Goal: Transaction & Acquisition: Purchase product/service

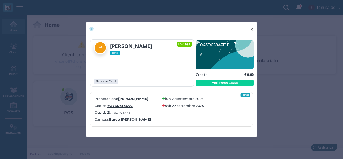
click at [254, 28] on button "× close" at bounding box center [251, 29] width 11 height 14
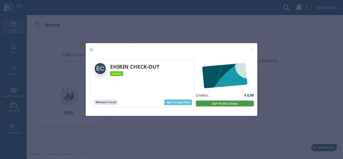
click at [213, 106] on button "Apri Punto Cassa" at bounding box center [225, 103] width 58 height 6
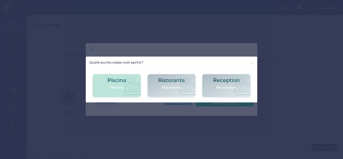
click at [111, 84] on div "Piscina Piscina" at bounding box center [116, 85] width 18 height 16
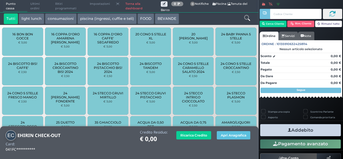
click at [109, 17] on button "piscina (ingressi, cuffie e teli)" at bounding box center [106, 18] width 59 height 11
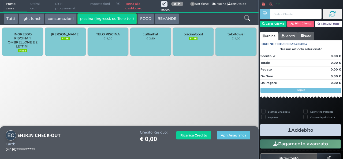
click at [186, 43] on div "piscina/pool FREE" at bounding box center [193, 42] width 41 height 28
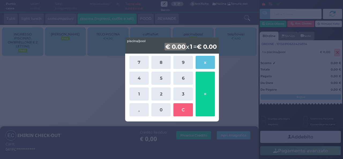
click at [225, 76] on div "piscina/pool piscina/pool € 0.00 x 1 = € 0.00 7 8 9 x 4 5 6 1 2 3 , 0 C =" at bounding box center [171, 79] width 343 height 159
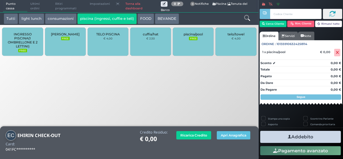
click at [144, 38] on div "cuffia/hat € 2,50" at bounding box center [150, 42] width 41 height 28
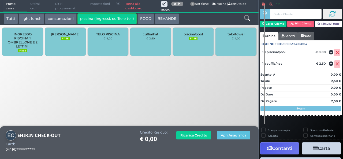
scroll to position [15, 0]
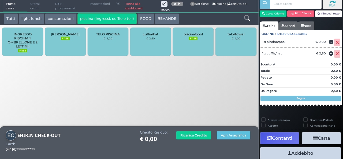
click at [309, 150] on button "Addebito" at bounding box center [300, 153] width 81 height 12
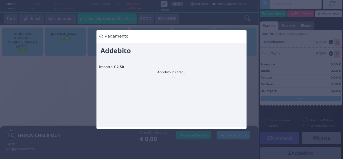
scroll to position [0, 0]
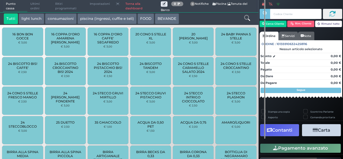
click at [309, 142] on div "Pagamento avanzato" at bounding box center [300, 148] width 84 height 12
